Goal: Transaction & Acquisition: Purchase product/service

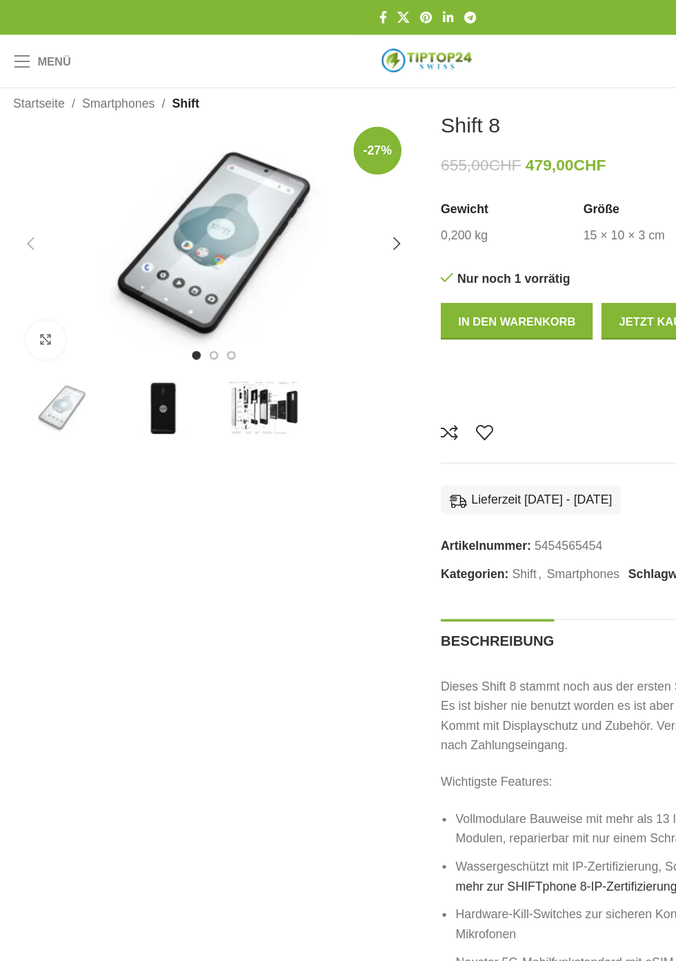
click at [32, 47] on span "Menü" at bounding box center [43, 48] width 26 height 9
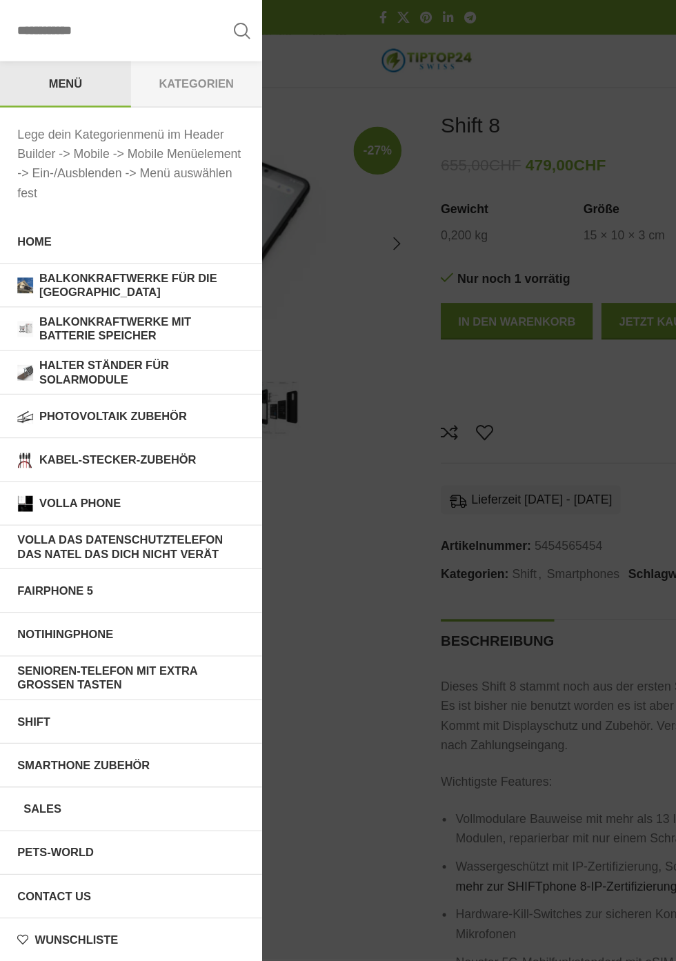
click at [143, 18] on input "Suche" at bounding box center [103, 24] width 207 height 48
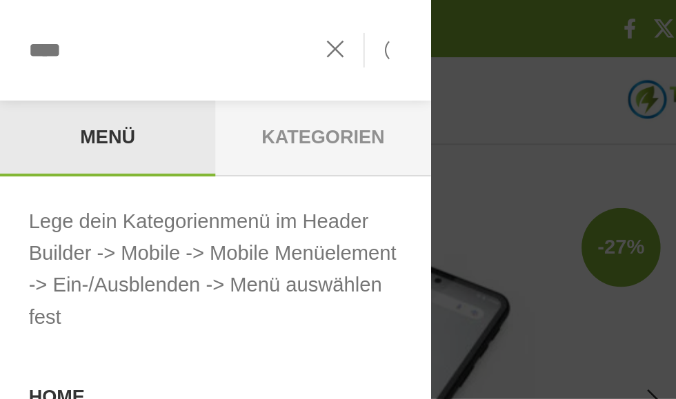
type input "****"
click at [175, 0] on button "Suche" at bounding box center [191, 24] width 32 height 48
